Goal: Information Seeking & Learning: Check status

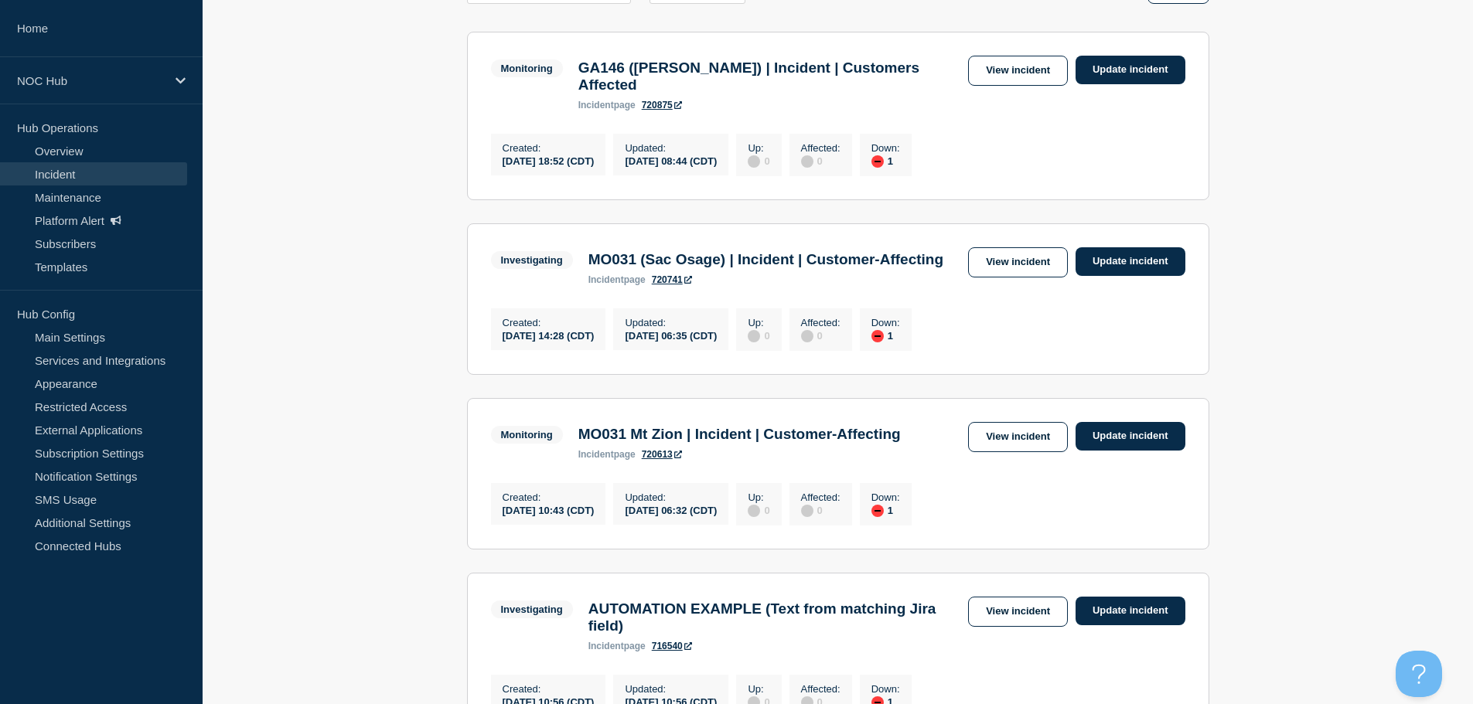
scroll to position [309, 0]
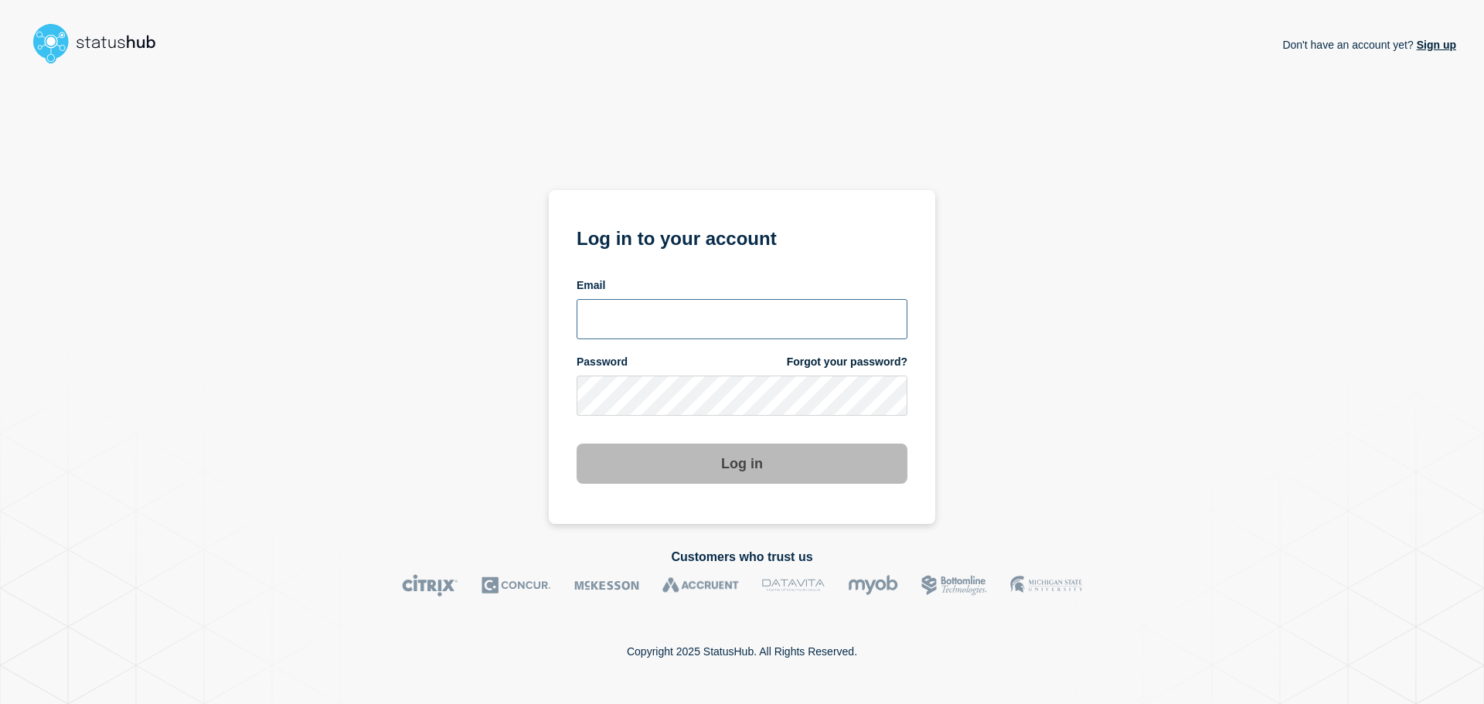
type input "[EMAIL_ADDRESS][DOMAIN_NAME]"
click at [686, 469] on button "Log in" at bounding box center [742, 464] width 331 height 40
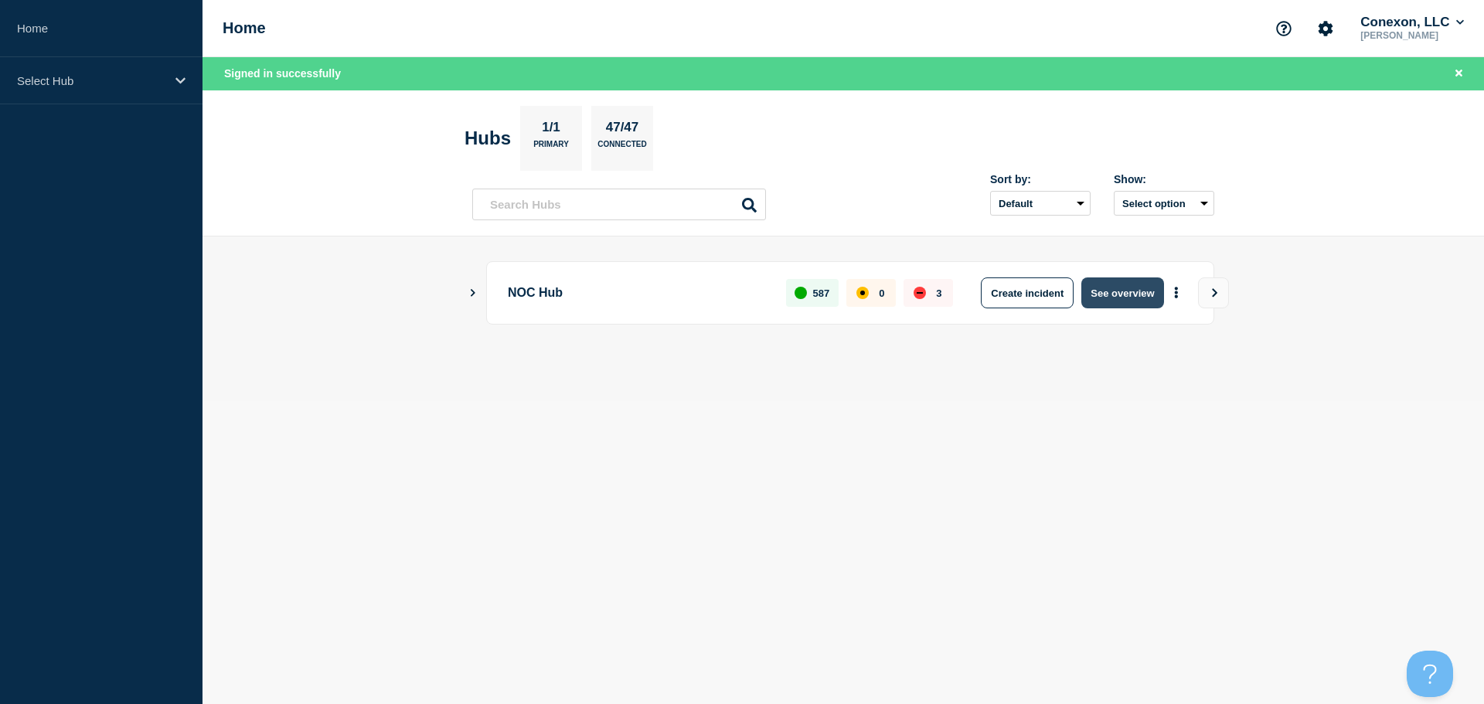
click at [1154, 298] on button "See overview" at bounding box center [1123, 293] width 82 height 31
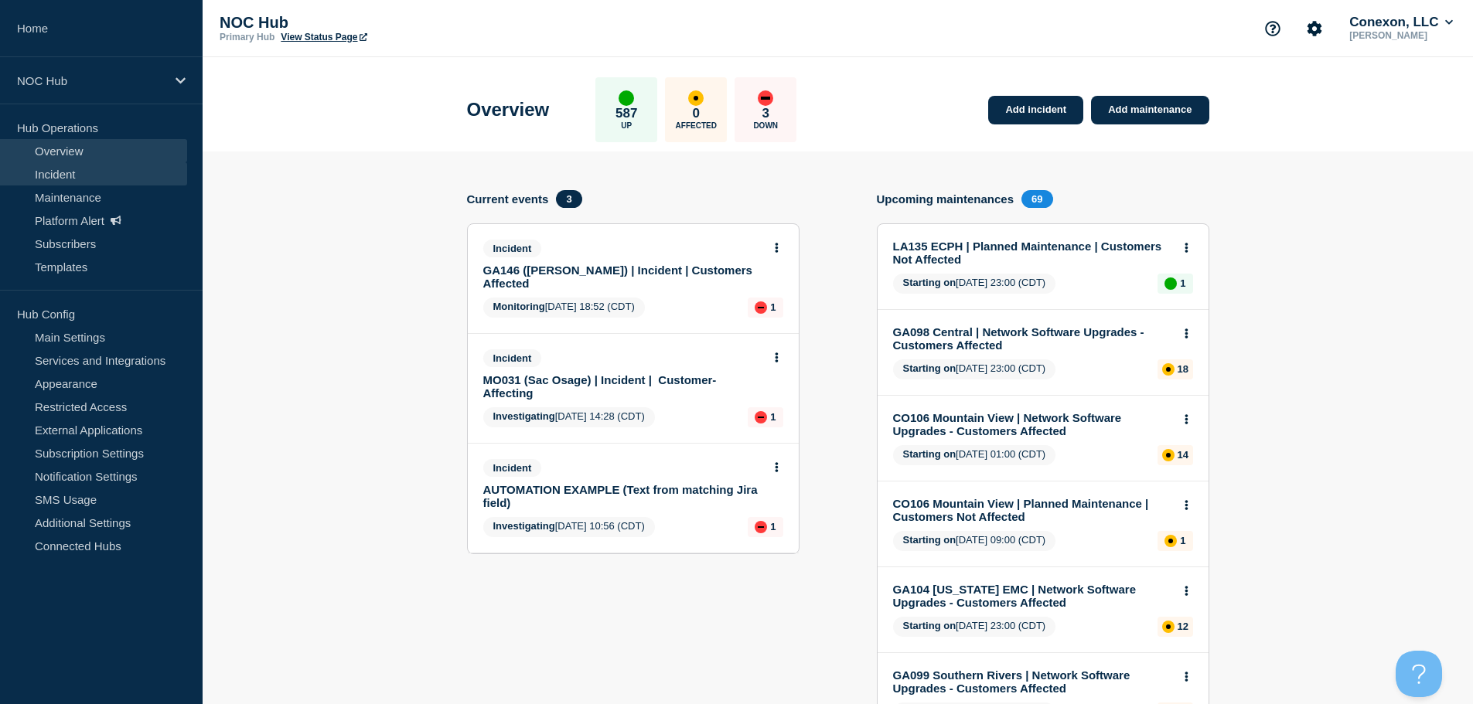
click at [71, 182] on link "Incident" at bounding box center [93, 173] width 187 height 23
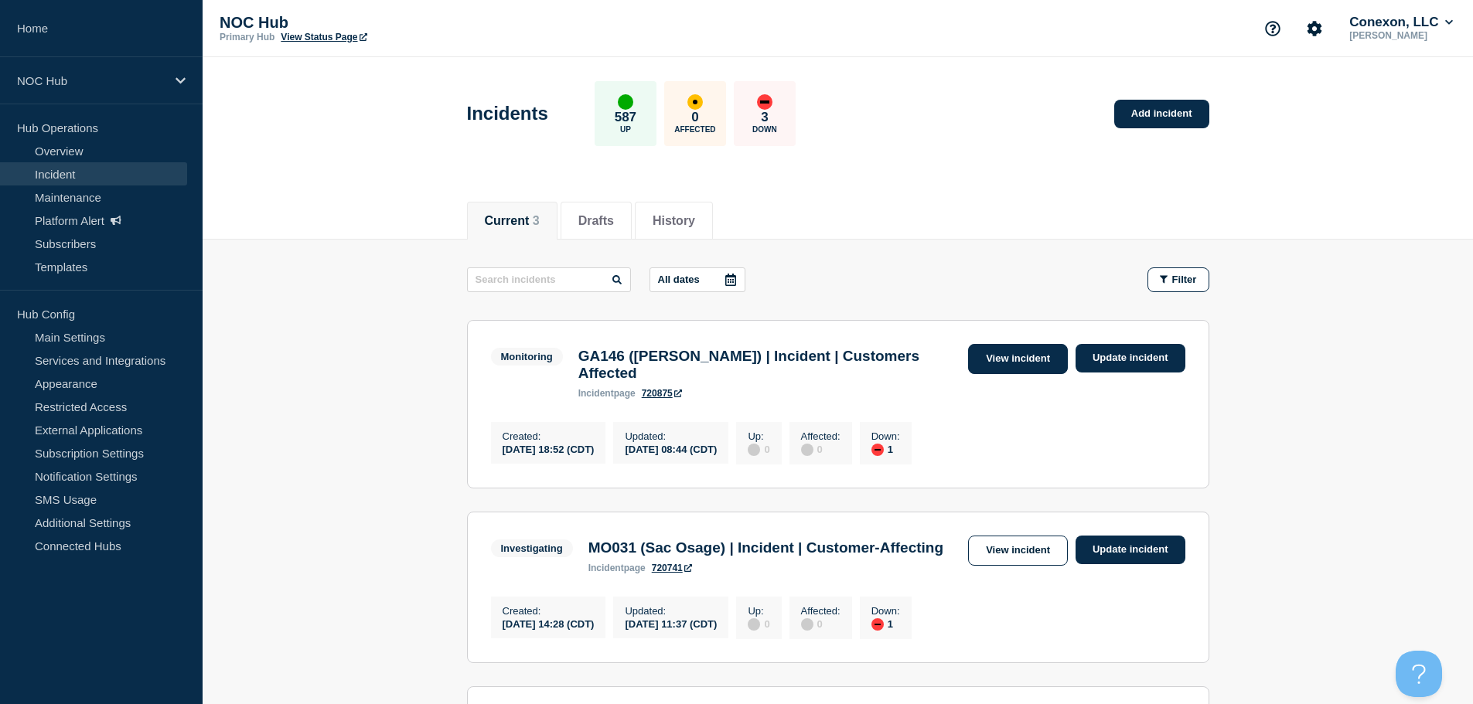
click at [987, 355] on link "View incident" at bounding box center [1018, 359] width 100 height 30
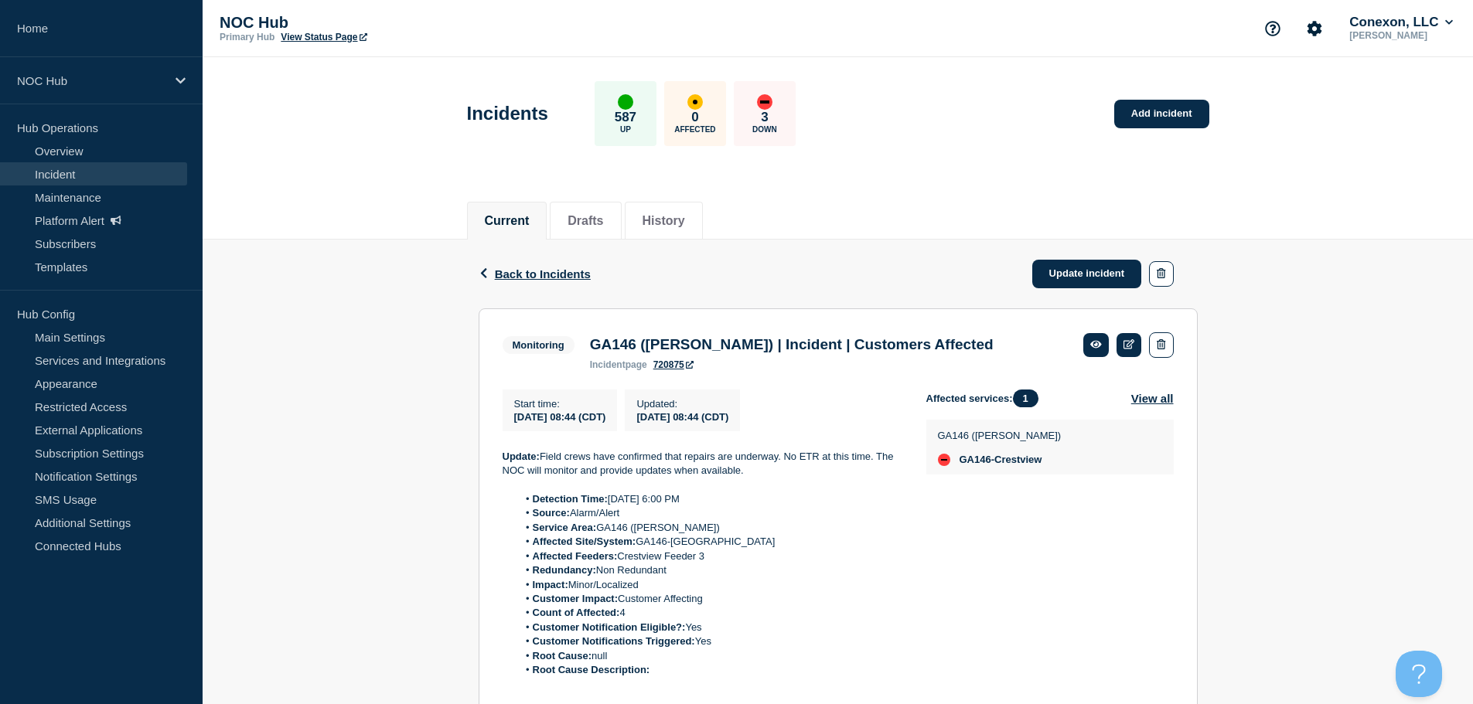
click at [73, 185] on link "Incident" at bounding box center [93, 173] width 187 height 23
